Goal: Obtain resource: Download file/media

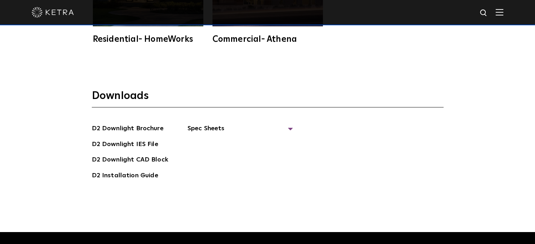
scroll to position [1807, 0]
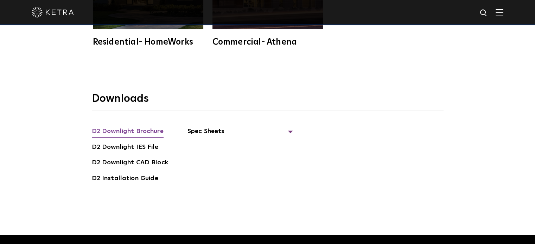
click at [140, 131] on link "D2 Downlight Brochure" at bounding box center [128, 132] width 72 height 11
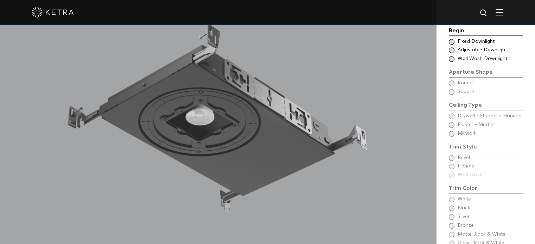
scroll to position [607, 0]
click at [452, 83] on div "Begin Choose Aperture Shape Fixed Downlight Choose Aperture Shape Adjustable Do…" at bounding box center [486, 148] width 74 height 244
click at [453, 42] on span at bounding box center [452, 42] width 6 height 6
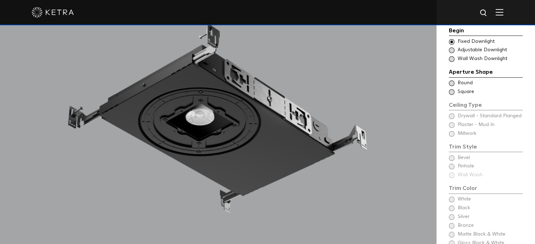
click at [452, 83] on span at bounding box center [452, 83] width 6 height 6
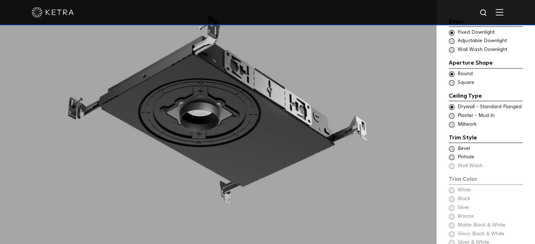
scroll to position [617, 0]
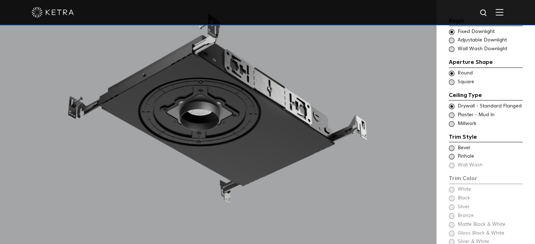
click at [451, 146] on span at bounding box center [452, 149] width 6 height 6
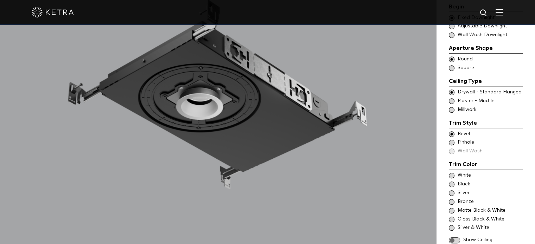
scroll to position [632, 0]
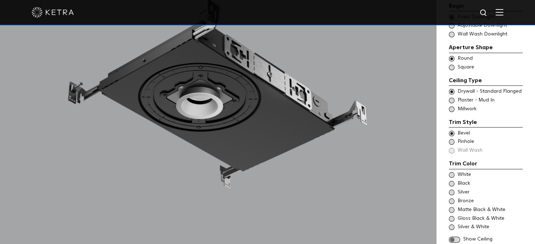
click at [450, 173] on span at bounding box center [452, 175] width 6 height 6
click at [450, 183] on span at bounding box center [452, 184] width 6 height 6
click at [451, 191] on span at bounding box center [452, 193] width 6 height 6
click at [452, 202] on span at bounding box center [452, 202] width 6 height 6
click at [451, 214] on div "White Black Silver Bronze Matte Black & White" at bounding box center [486, 201] width 74 height 59
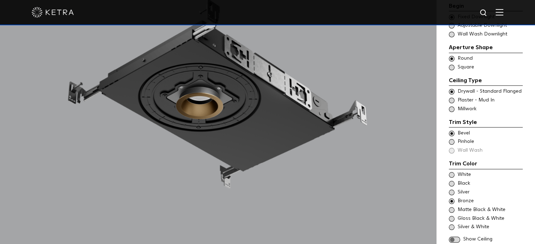
click at [452, 211] on span at bounding box center [452, 210] width 6 height 6
click at [451, 216] on span at bounding box center [452, 219] width 6 height 6
click at [451, 227] on span at bounding box center [452, 228] width 6 height 6
click at [452, 183] on span at bounding box center [452, 184] width 6 height 6
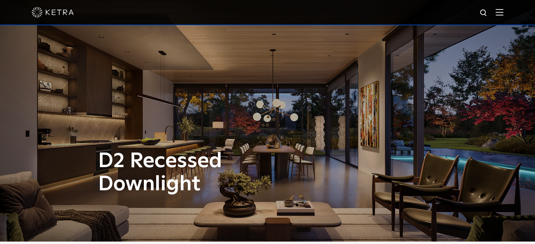
scroll to position [0, 0]
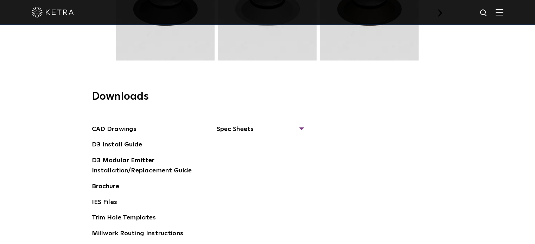
scroll to position [1002, 0]
click at [262, 128] on span "Spec Sheets" at bounding box center [260, 132] width 86 height 15
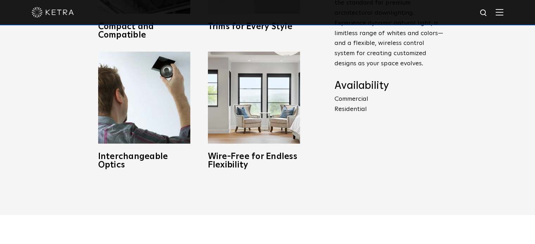
scroll to position [367, 0]
